Goal: Information Seeking & Learning: Learn about a topic

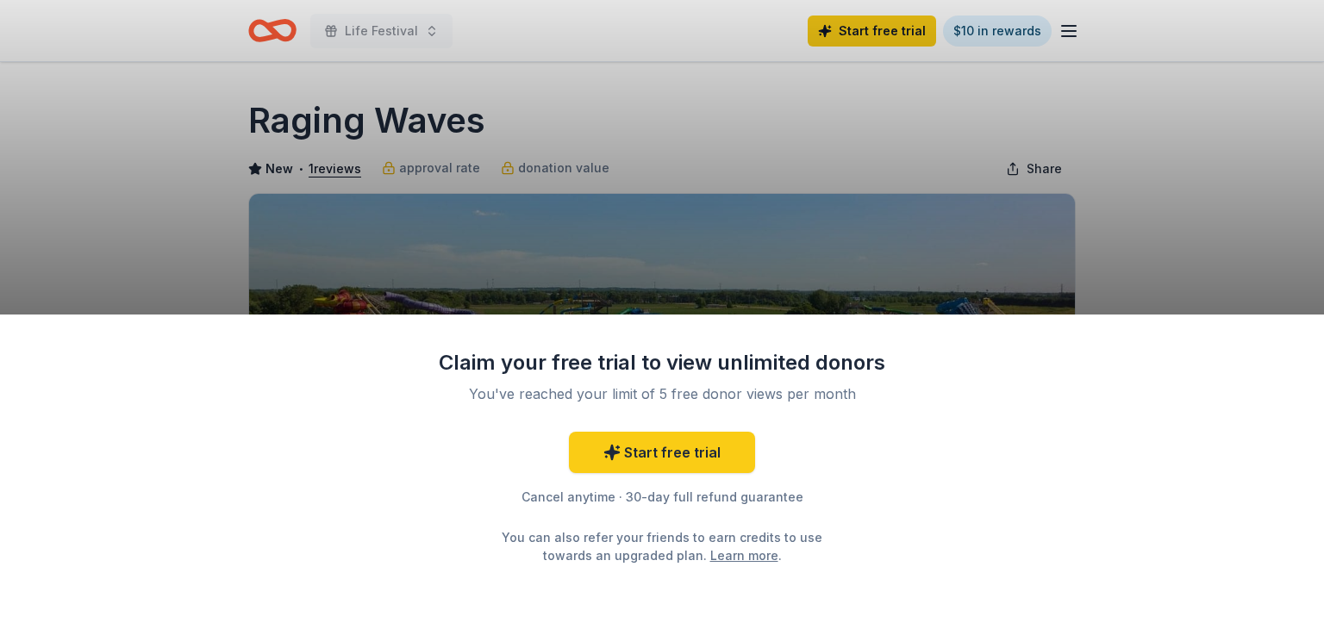
click at [1174, 412] on div "Claim your free trial to view unlimited donors You've reached your limit of 5 f…" at bounding box center [662, 472] width 1324 height 315
click at [1140, 211] on div "Claim your free trial to view unlimited donors You've reached your limit of 5 f…" at bounding box center [662, 314] width 1324 height 629
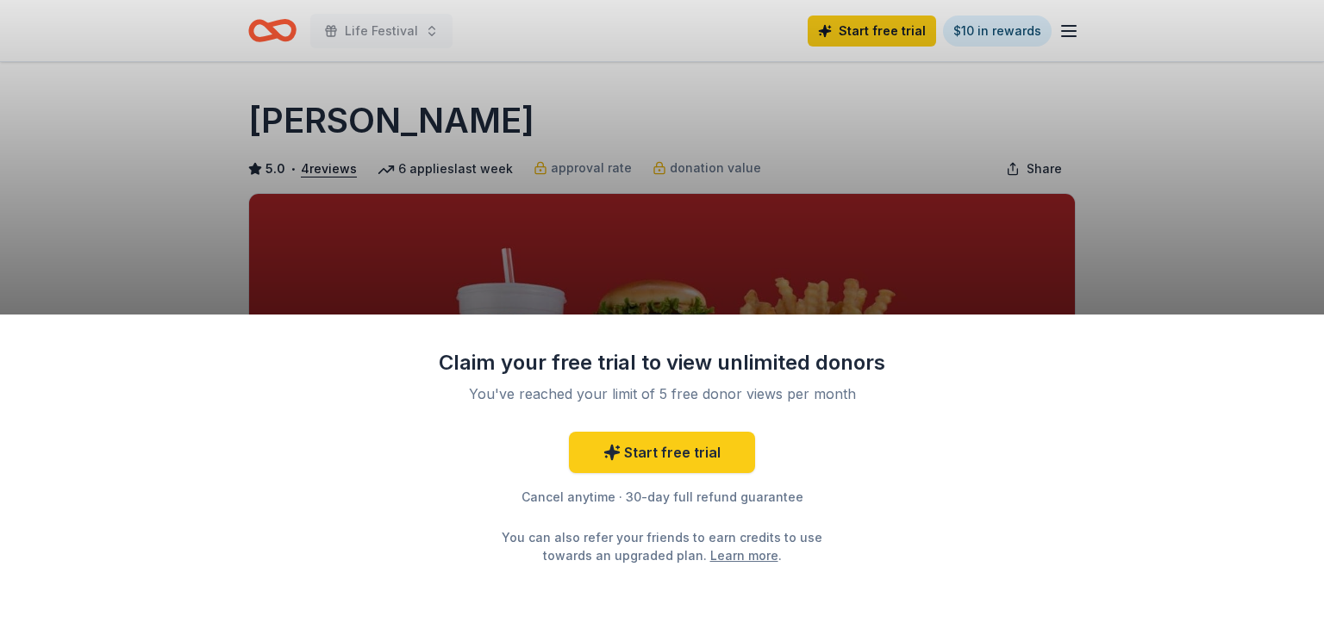
click at [711, 556] on link "Learn more" at bounding box center [744, 556] width 68 height 18
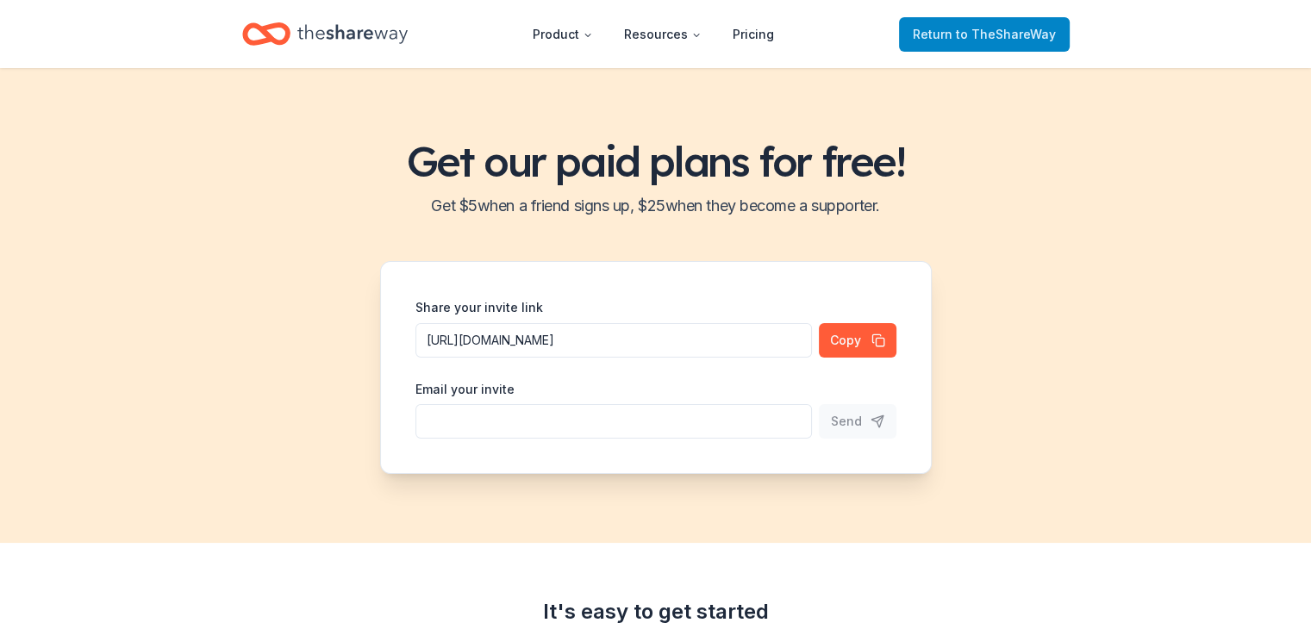
click at [976, 39] on span "to TheShareWay" at bounding box center [1006, 34] width 100 height 15
click at [982, 24] on span "Return to TheShareWay" at bounding box center [984, 34] width 143 height 21
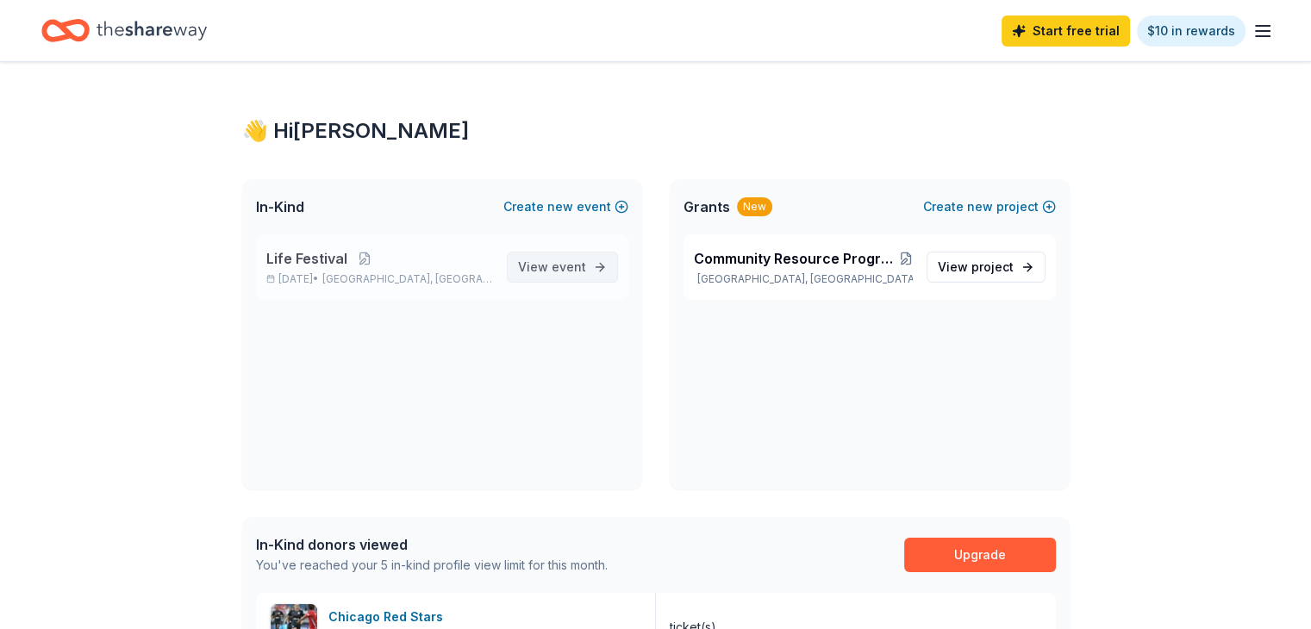
click at [542, 263] on span "View event" at bounding box center [552, 267] width 68 height 21
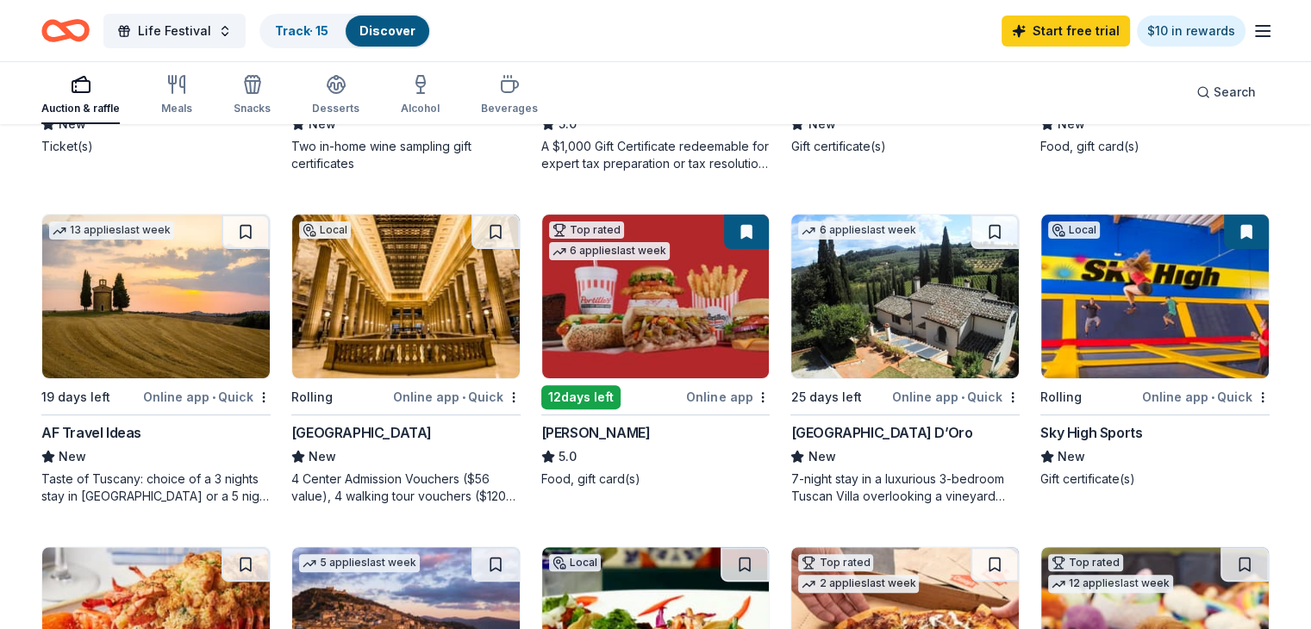
scroll to position [437, 0]
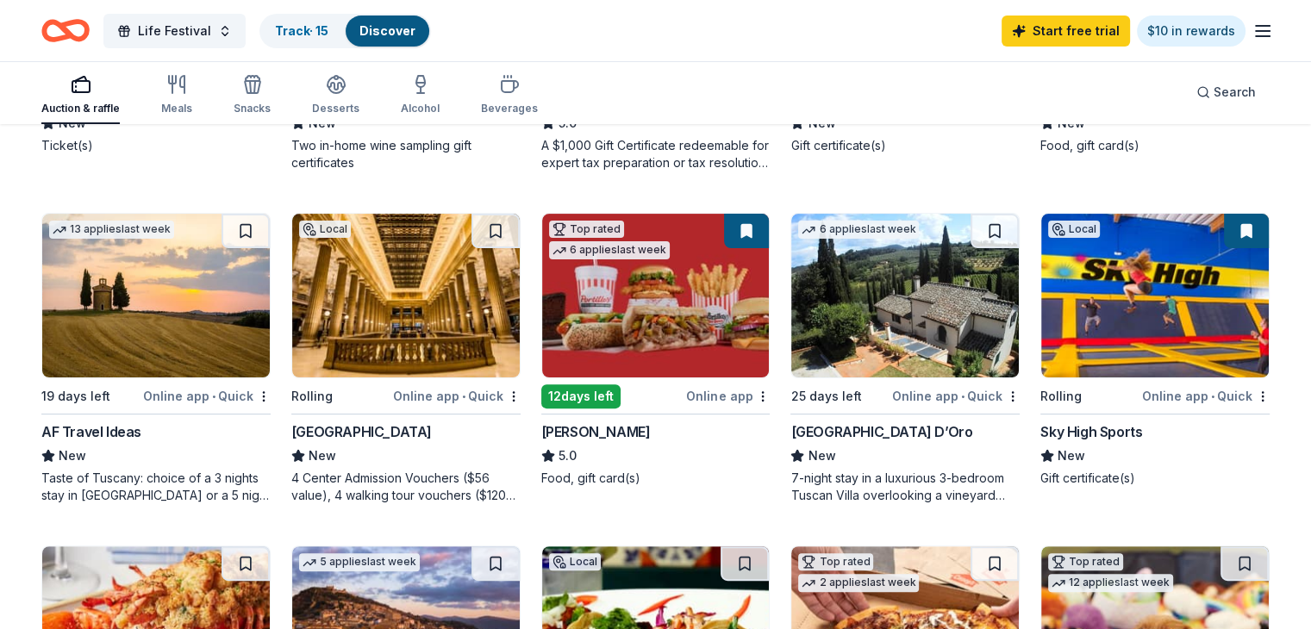
click at [1142, 389] on div "Online app • Quick" at bounding box center [1206, 396] width 128 height 22
